Goal: Check status: Check status

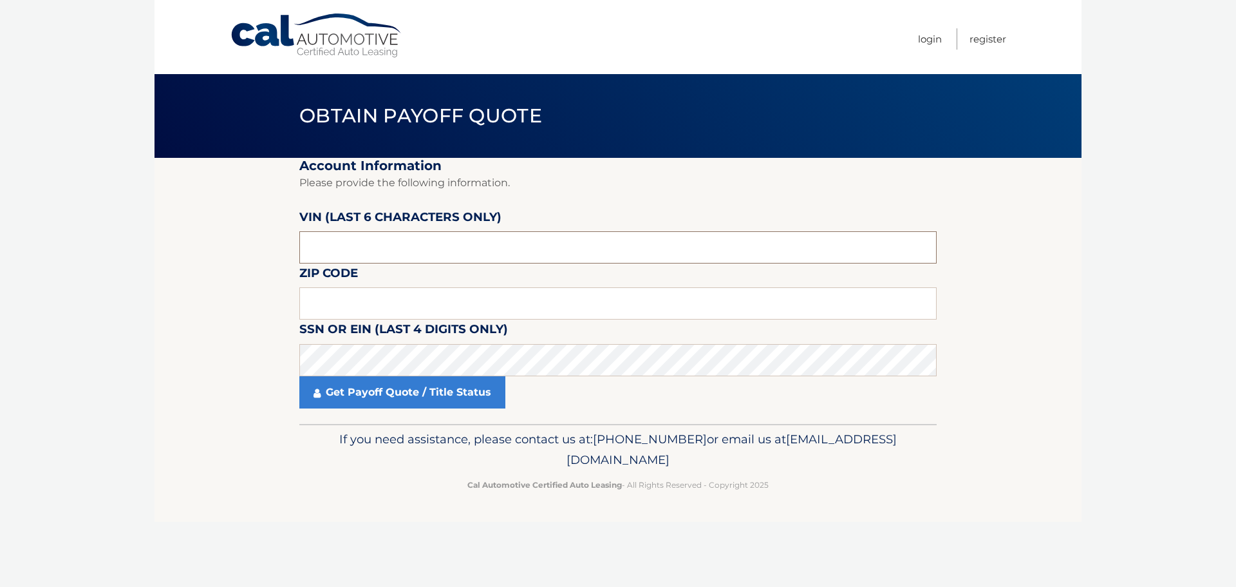
click at [427, 243] on input "text" at bounding box center [617, 247] width 637 height 32
type input "222240"
click at [353, 299] on input "text" at bounding box center [617, 303] width 637 height 32
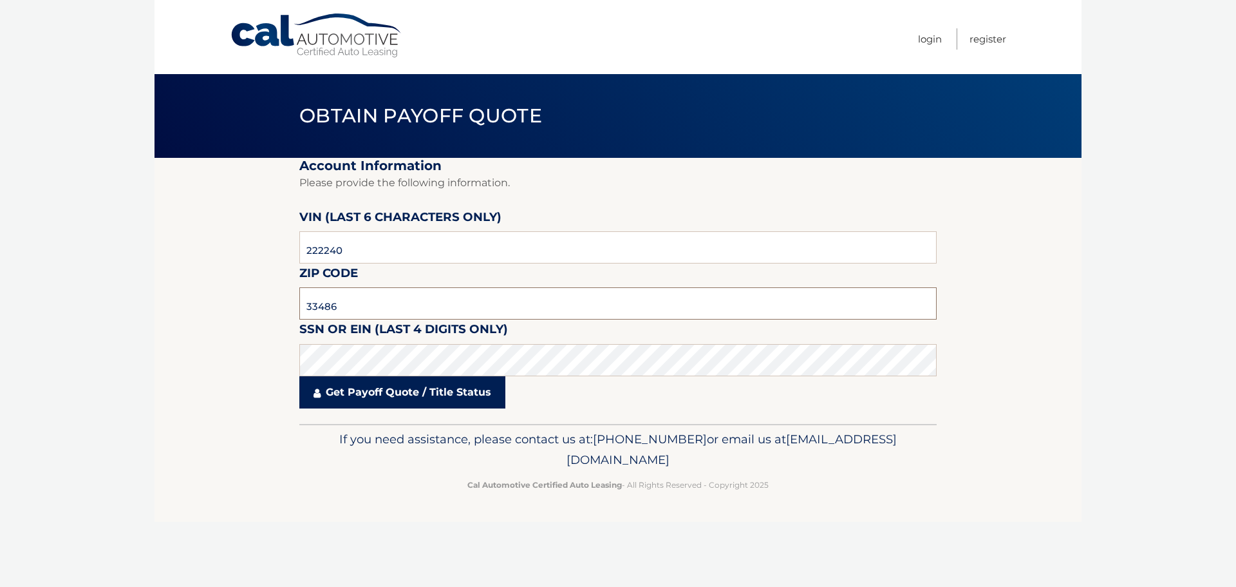
type input "33486"
click at [365, 394] on link "Get Payoff Quote / Title Status" at bounding box center [402, 392] width 206 height 32
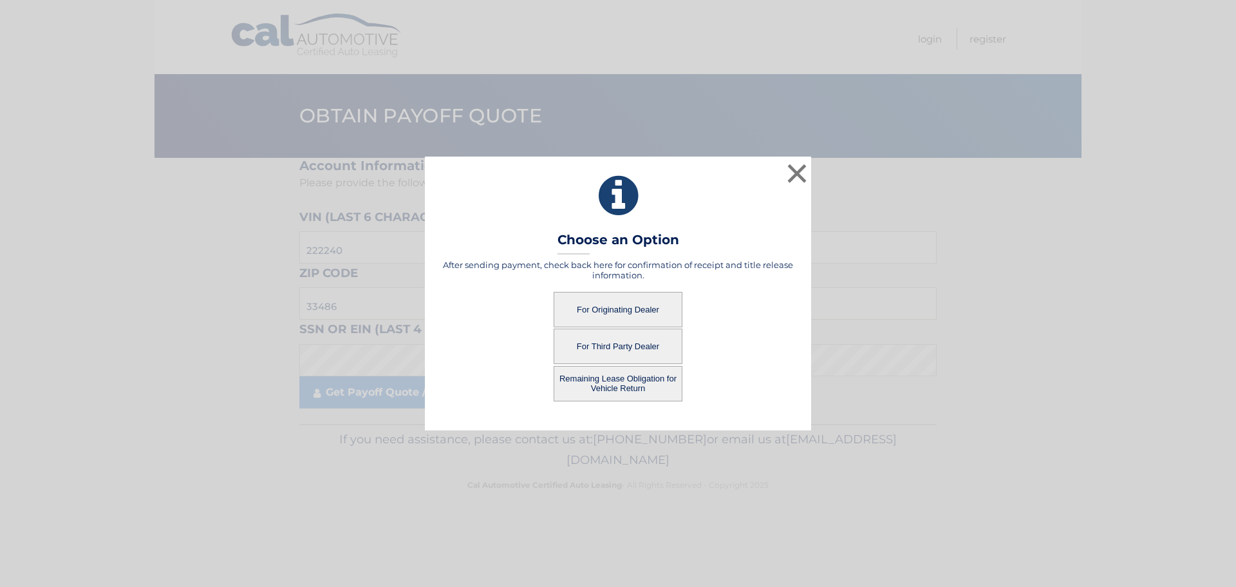
click at [593, 310] on button "For Originating Dealer" at bounding box center [618, 309] width 129 height 35
click at [628, 305] on button "For Originating Dealer" at bounding box center [618, 309] width 129 height 35
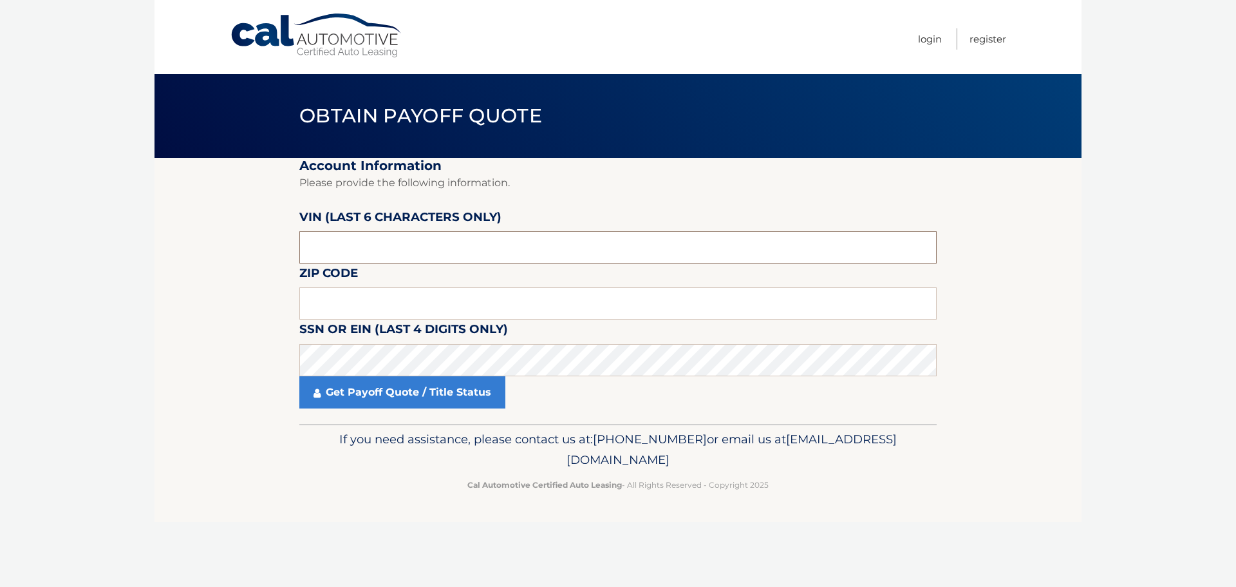
click at [344, 247] on input "text" at bounding box center [617, 247] width 637 height 32
click at [361, 259] on input "text" at bounding box center [617, 247] width 637 height 32
click at [361, 258] on input "text" at bounding box center [617, 247] width 637 height 32
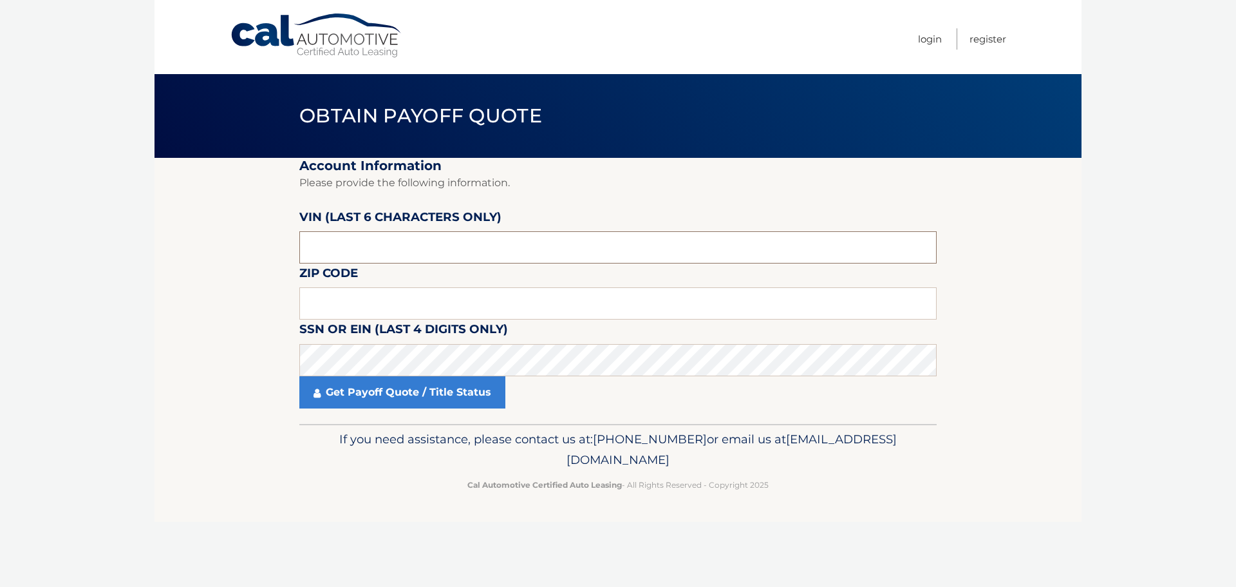
click at [361, 258] on input "text" at bounding box center [617, 247] width 637 height 32
click at [314, 253] on input "222224" at bounding box center [617, 247] width 637 height 32
click at [362, 255] on input "22224*" at bounding box center [617, 247] width 637 height 32
type input "2*****"
type input "222240"
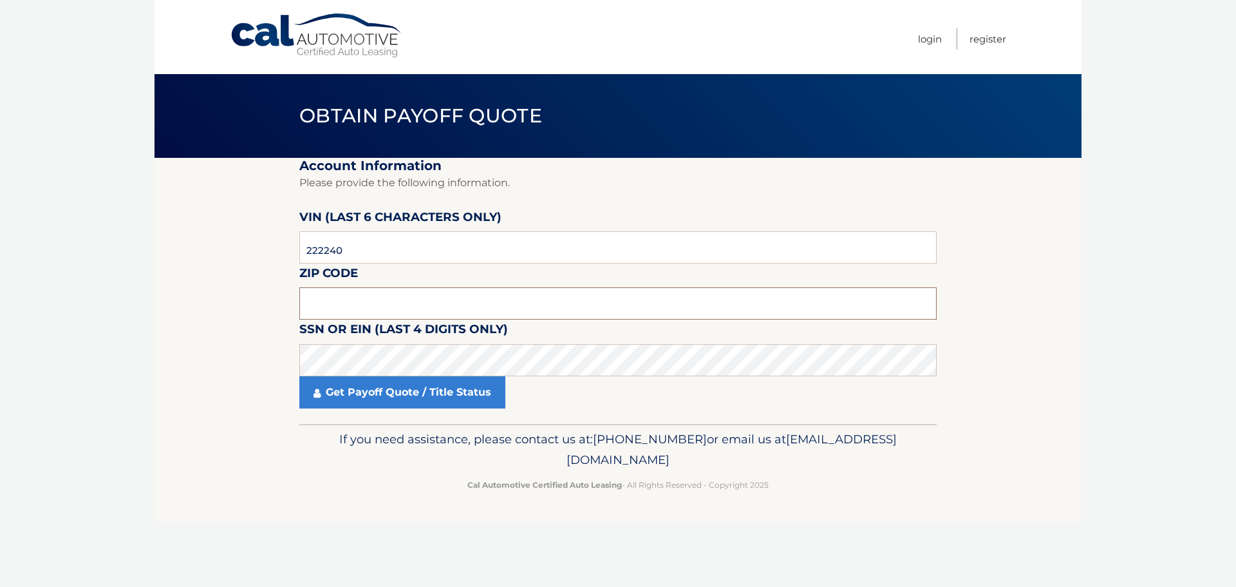
click at [354, 297] on input "text" at bounding box center [617, 303] width 637 height 32
type input "33486"
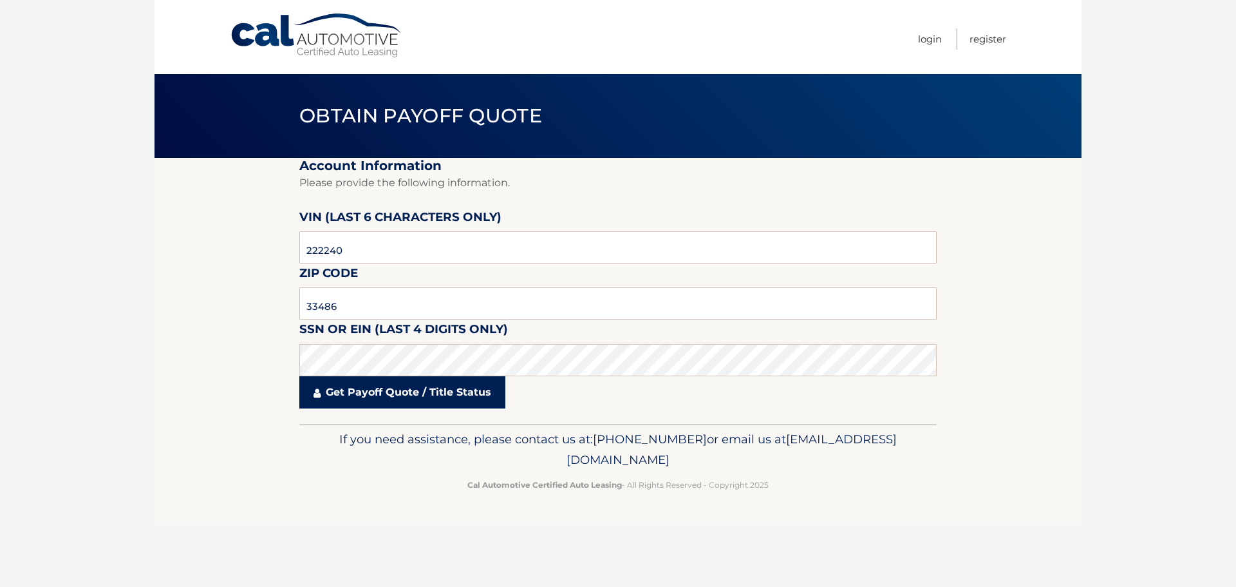
click at [370, 396] on link "Get Payoff Quote / Title Status" at bounding box center [402, 392] width 206 height 32
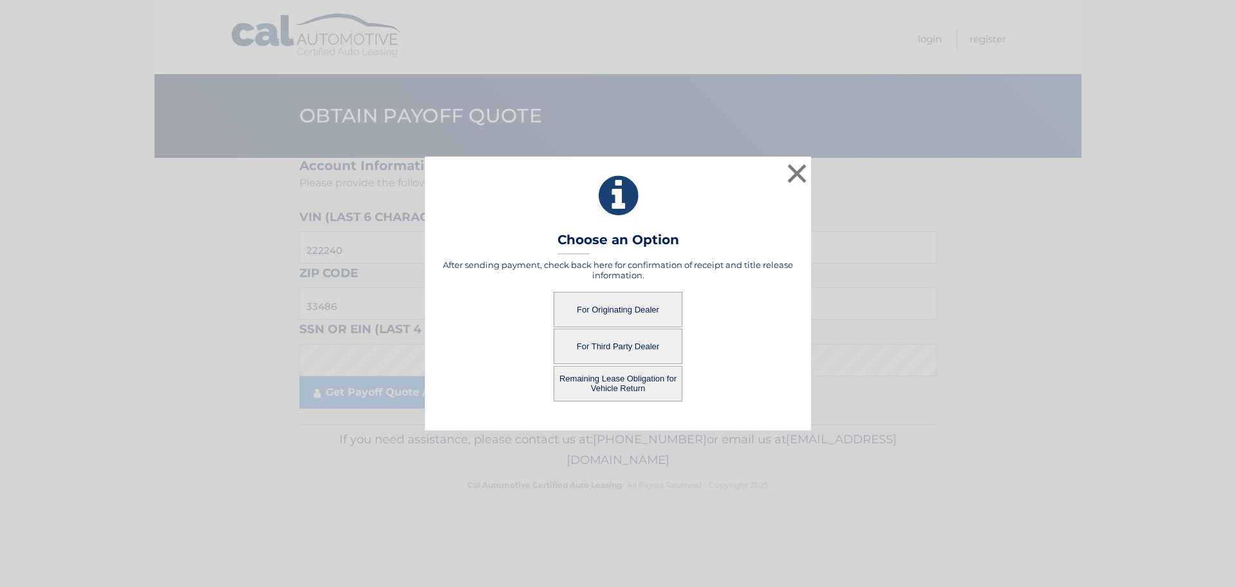
click at [612, 345] on button "For Third Party Dealer" at bounding box center [618, 345] width 129 height 35
click at [613, 343] on button "For Third Party Dealer" at bounding box center [618, 345] width 129 height 35
